Goal: Navigation & Orientation: Find specific page/section

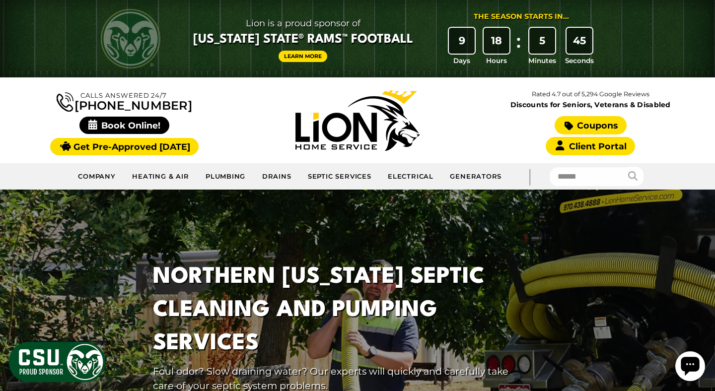
click at [599, 127] on link "Coupons" at bounding box center [591, 125] width 72 height 18
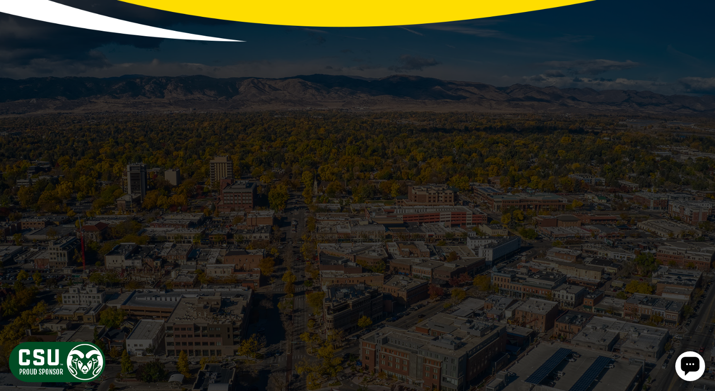
scroll to position [2105, 0]
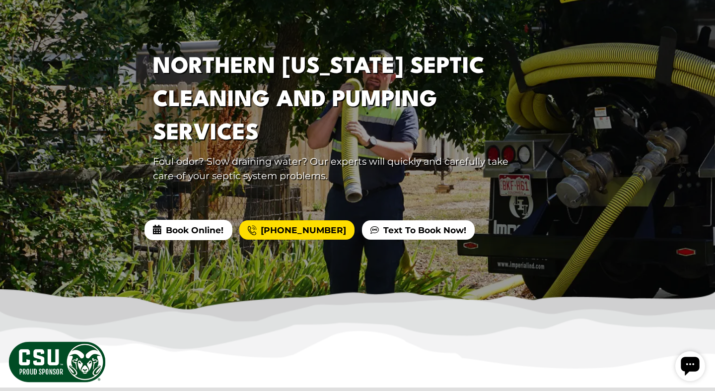
scroll to position [211, 0]
